Goal: Transaction & Acquisition: Download file/media

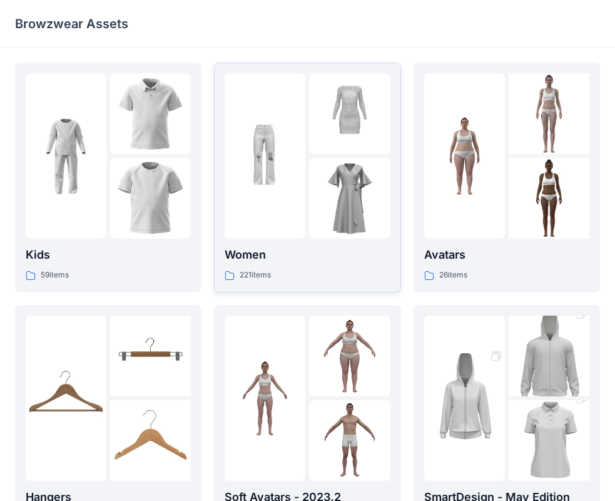
click at [251, 249] on p "Women" at bounding box center [307, 255] width 165 height 18
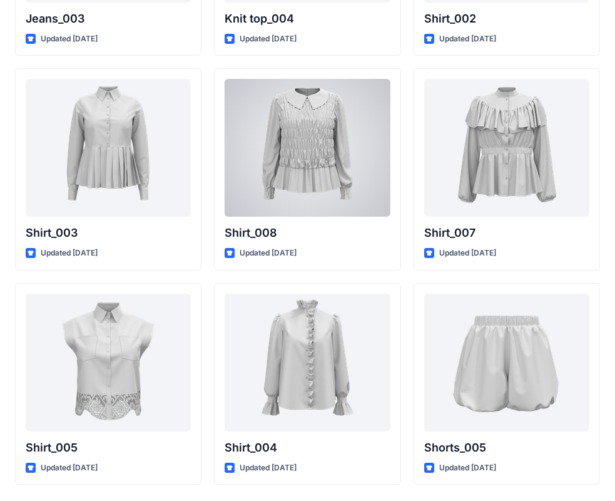
scroll to position [5613, 0]
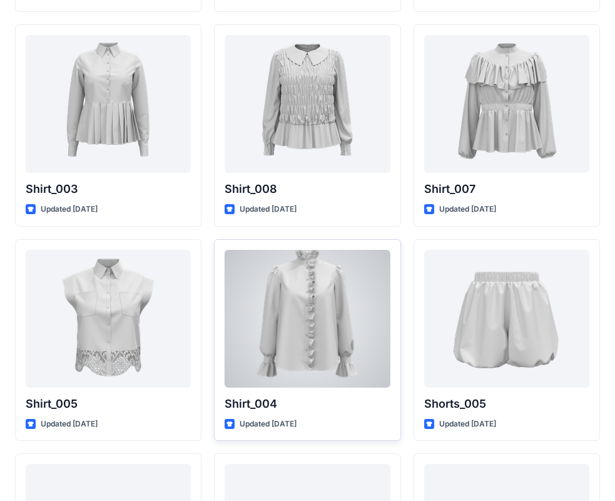
click at [269, 275] on div at bounding box center [307, 319] width 165 height 138
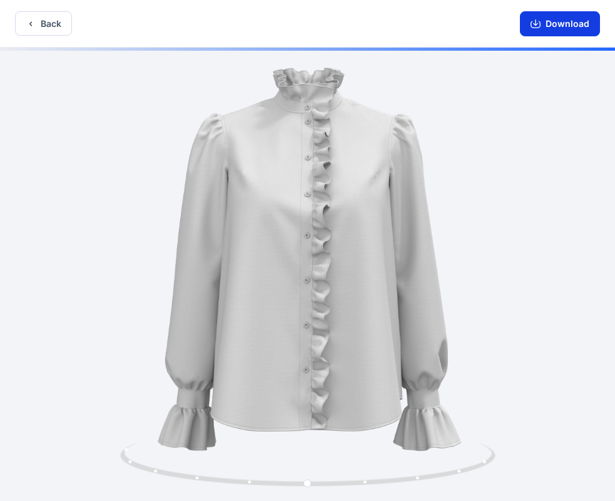
click at [546, 24] on button "Download" at bounding box center [560, 23] width 80 height 25
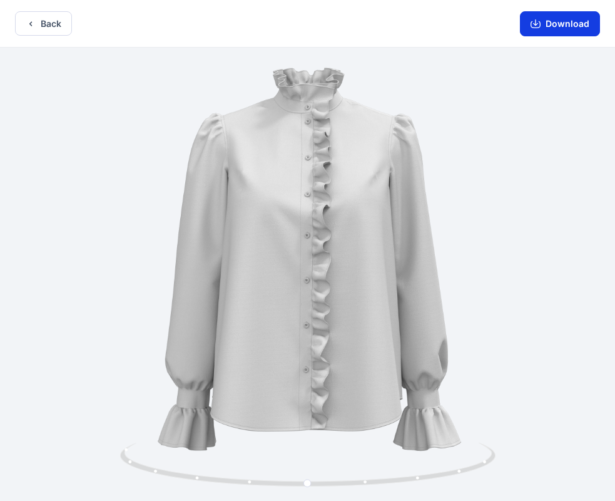
click at [571, 29] on button "Download" at bounding box center [560, 23] width 80 height 25
click at [569, 26] on button "Download" at bounding box center [560, 23] width 80 height 25
